Goal: Information Seeking & Learning: Learn about a topic

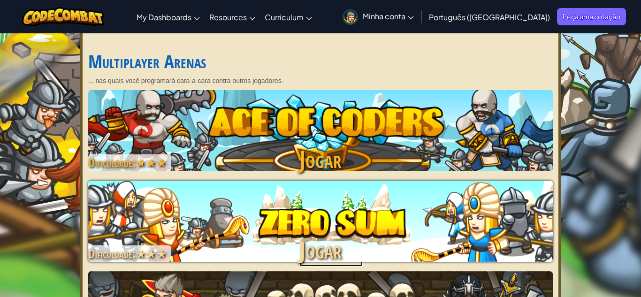
click at [335, 217] on img at bounding box center [320, 221] width 464 height 81
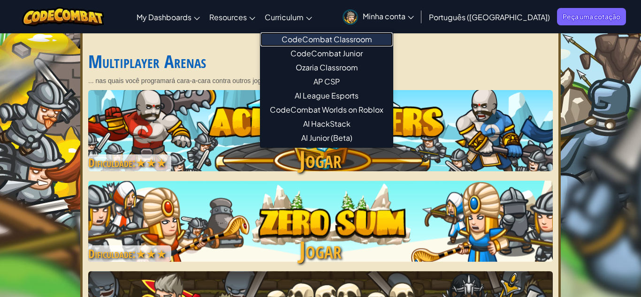
click at [318, 39] on link "CodeCombat Classroom" at bounding box center [326, 39] width 132 height 14
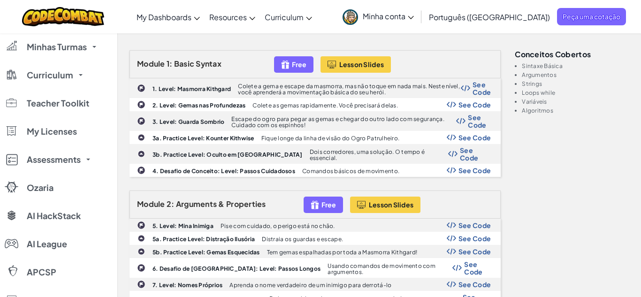
scroll to position [268, 0]
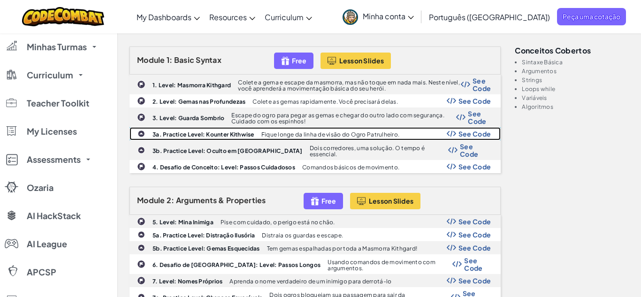
click at [219, 133] on b "3a. Practice Level: Kounter Kithwise" at bounding box center [203, 134] width 102 height 7
